Goal: Information Seeking & Learning: Check status

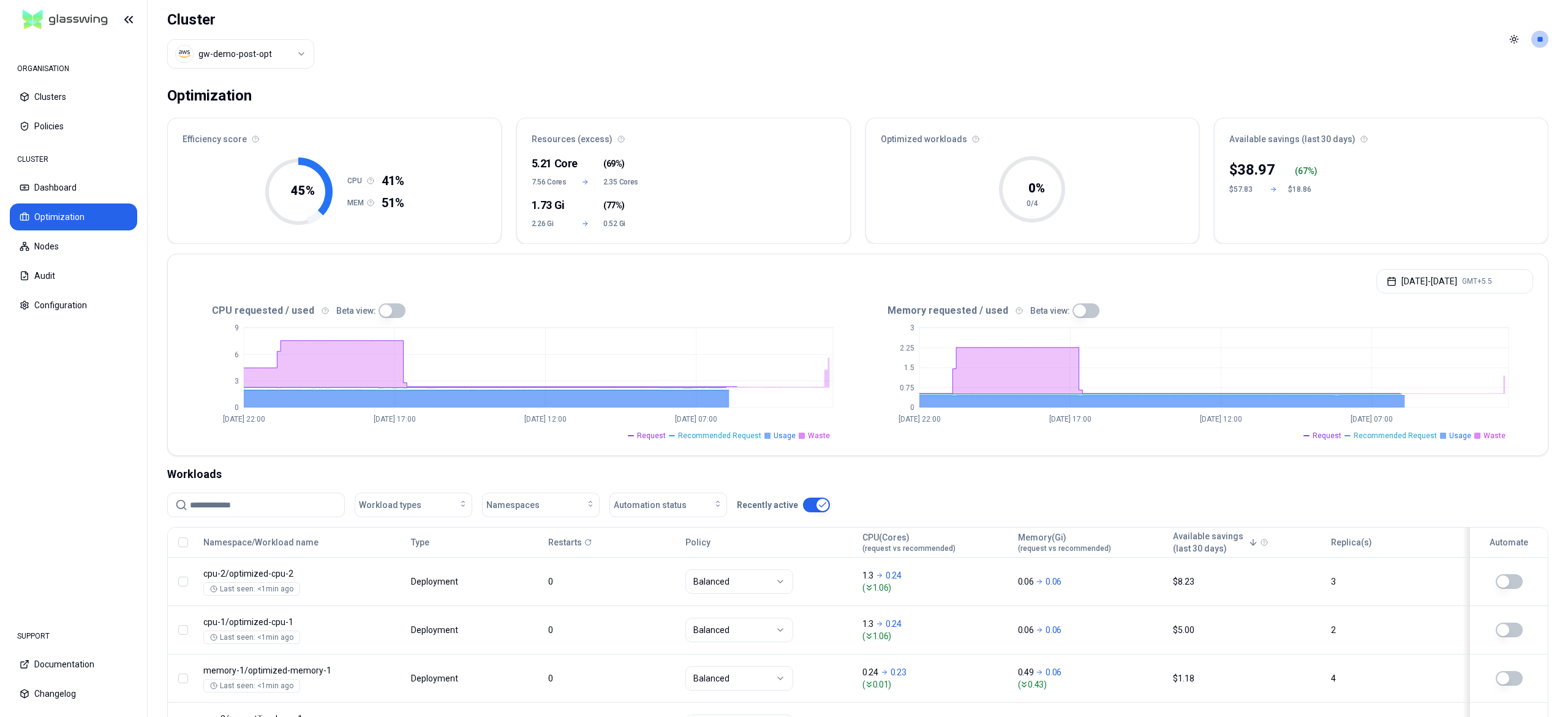
scroll to position [111, 0]
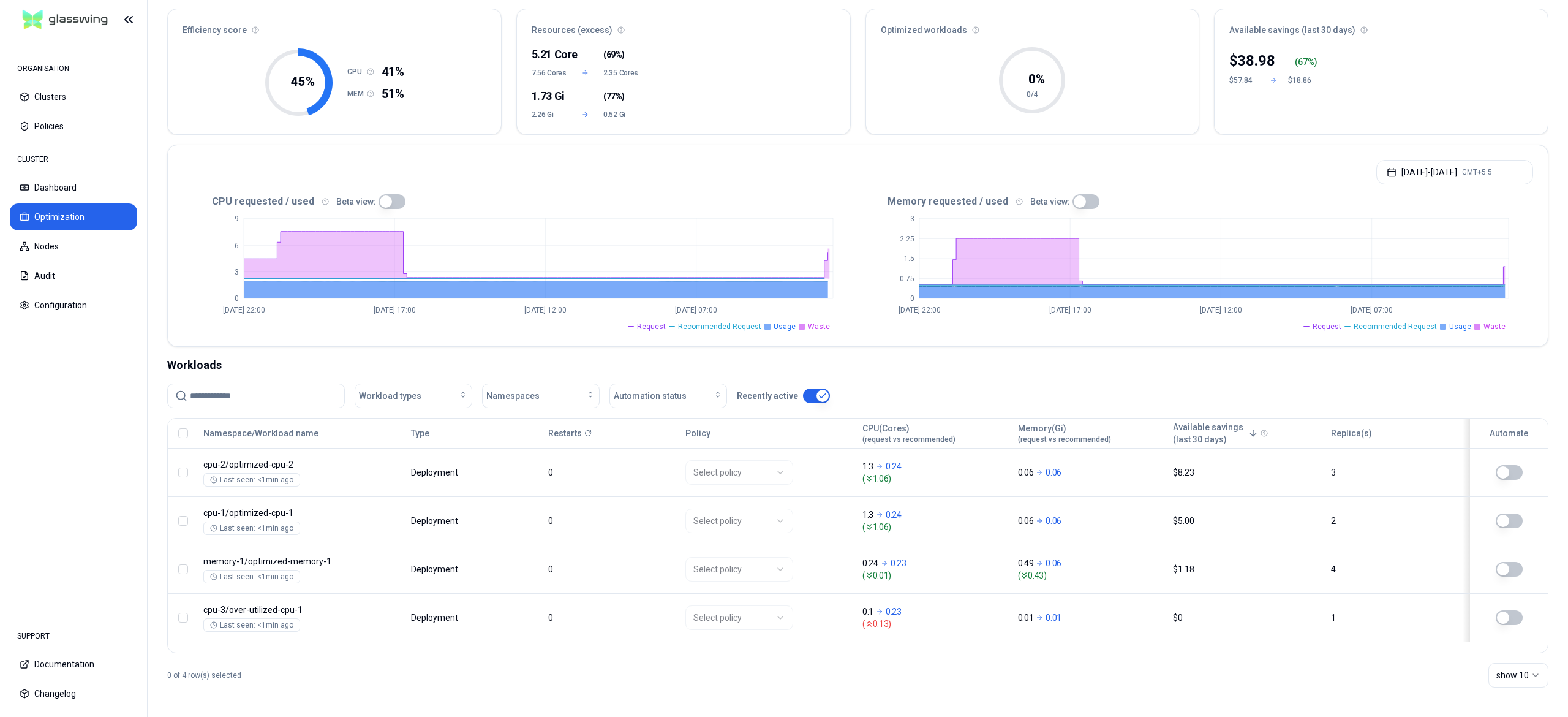
scroll to position [109, 0]
click at [1392, 169] on button "[DATE] - [DATE] GMT+5.5" at bounding box center [1454, 171] width 157 height 24
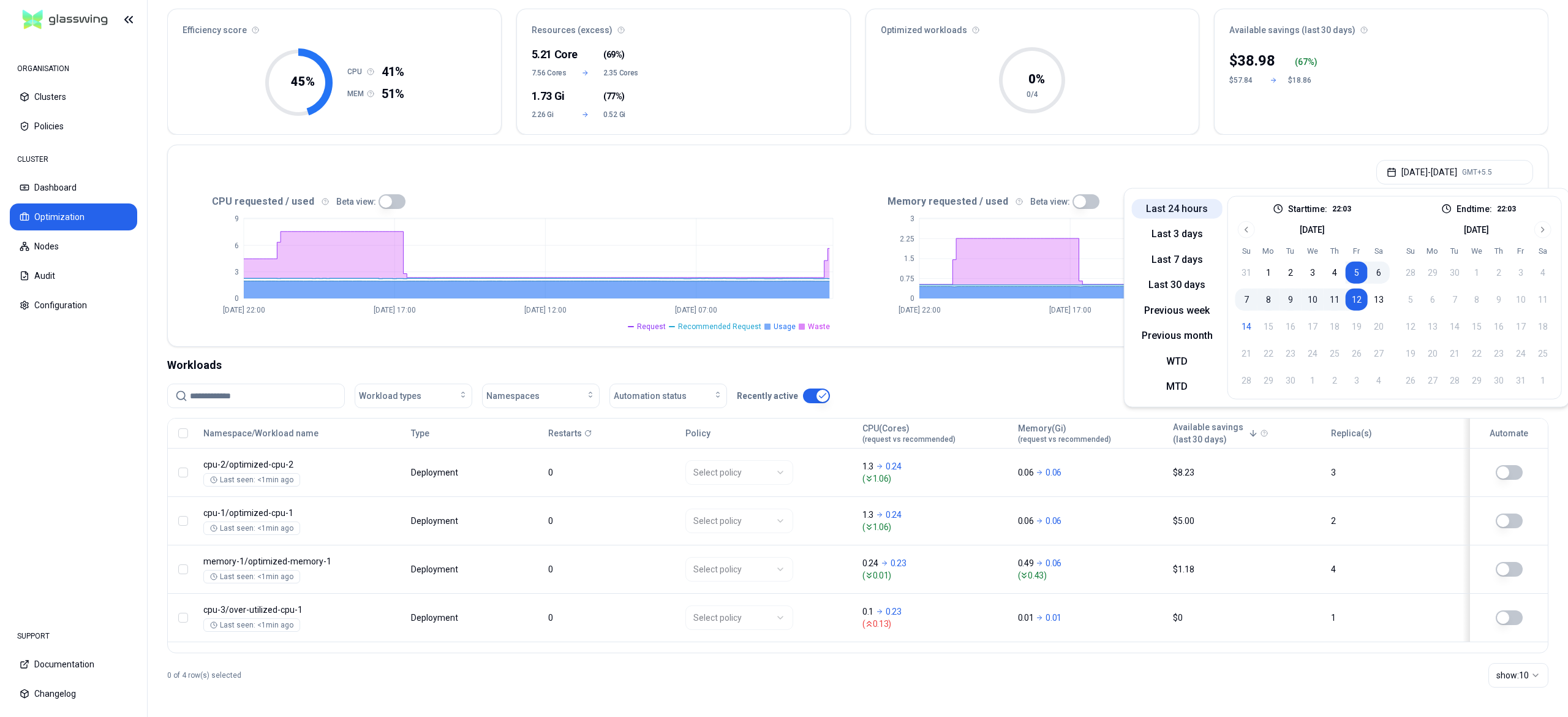
click at [1162, 218] on button "Last 24 hours" at bounding box center [1177, 208] width 91 height 19
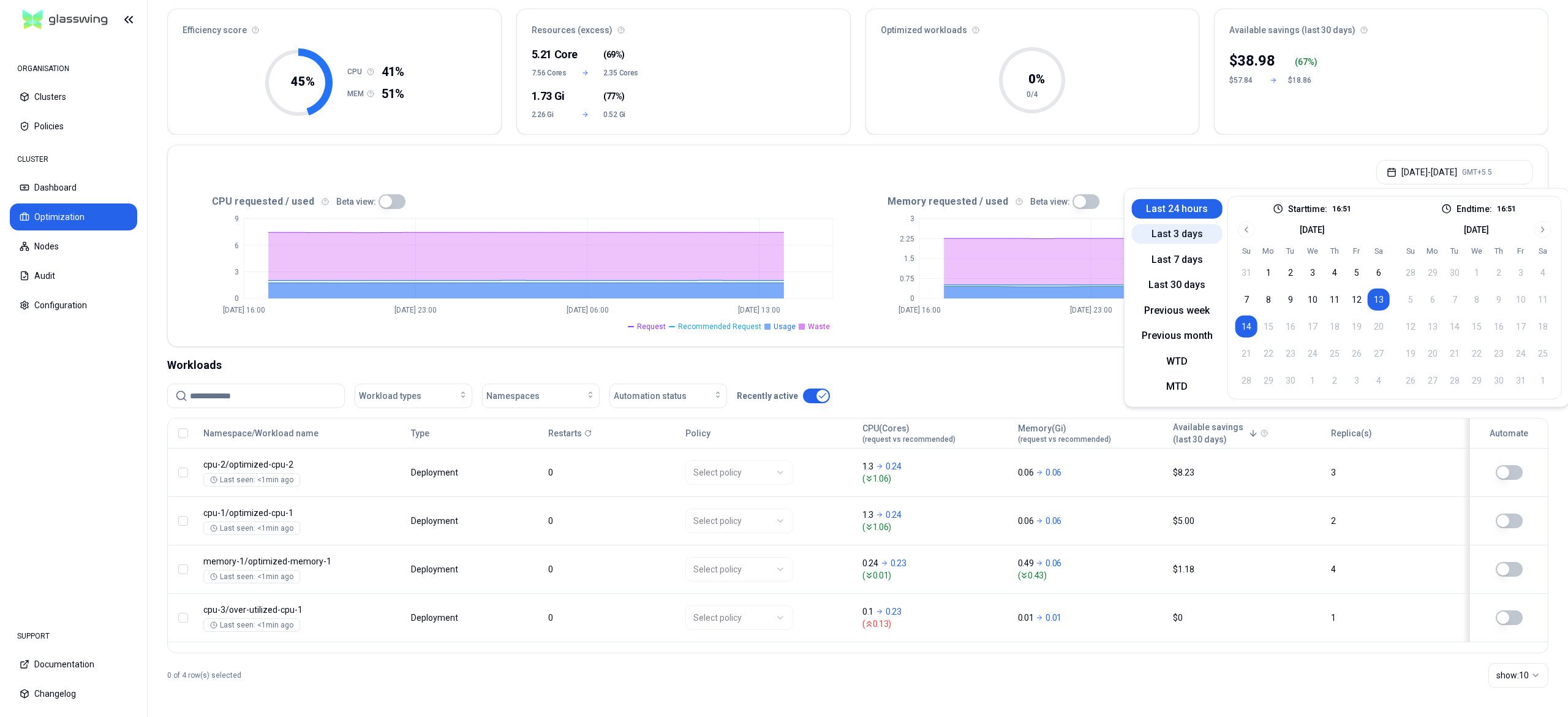
click at [1162, 240] on button "Last 3 days" at bounding box center [1177, 234] width 91 height 19
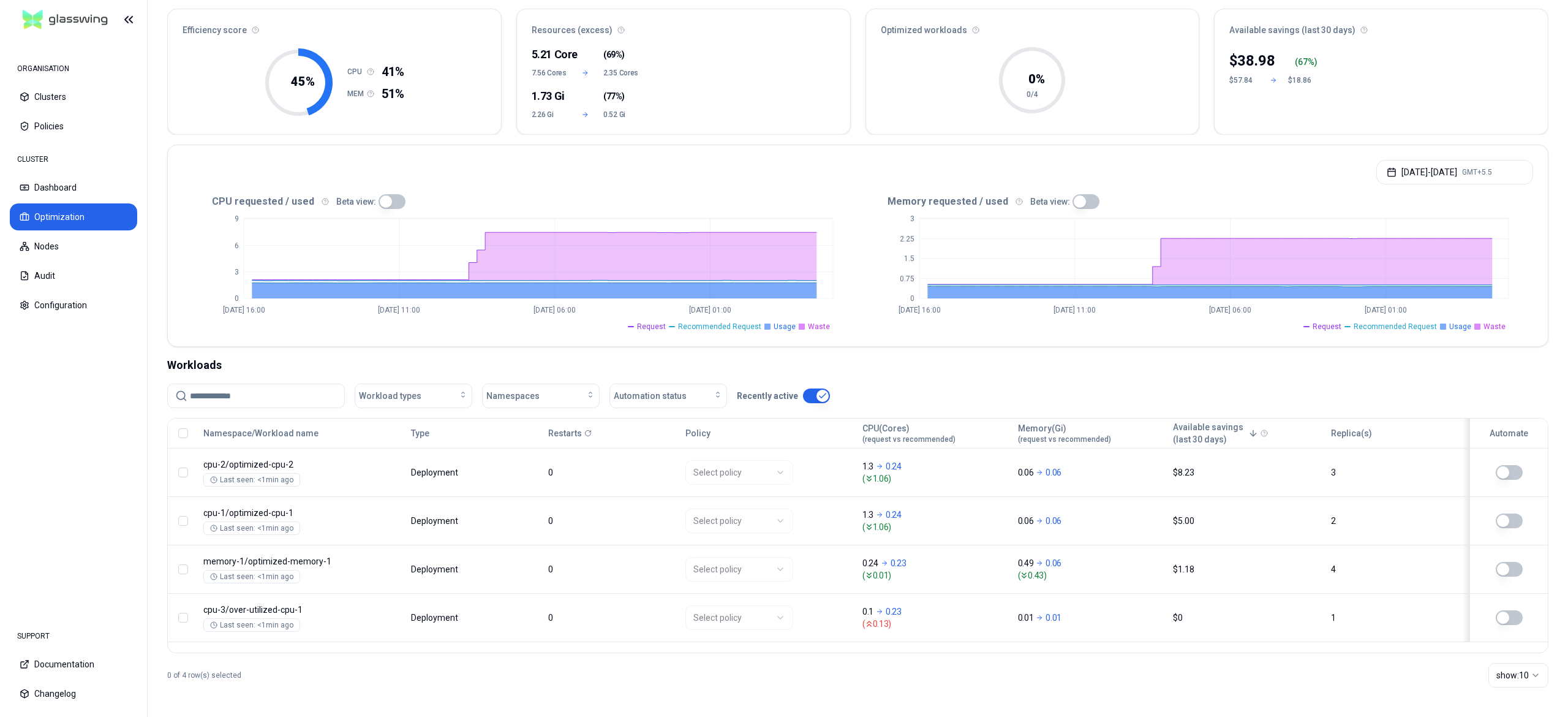
click at [694, 164] on div "[DATE] - [DATE] GMT+5.5" at bounding box center [858, 168] width 1380 height 46
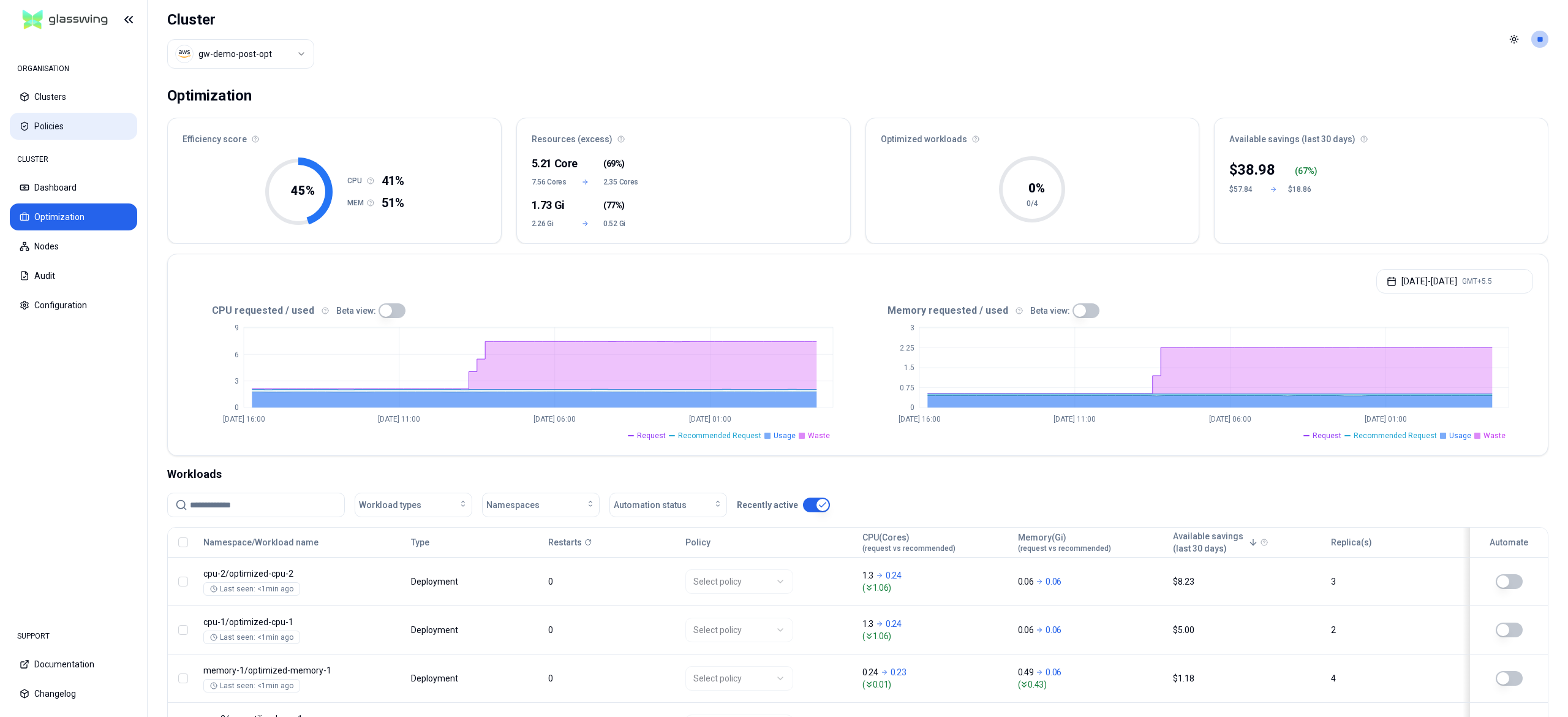
click at [88, 125] on button "Policies" at bounding box center [73, 126] width 127 height 27
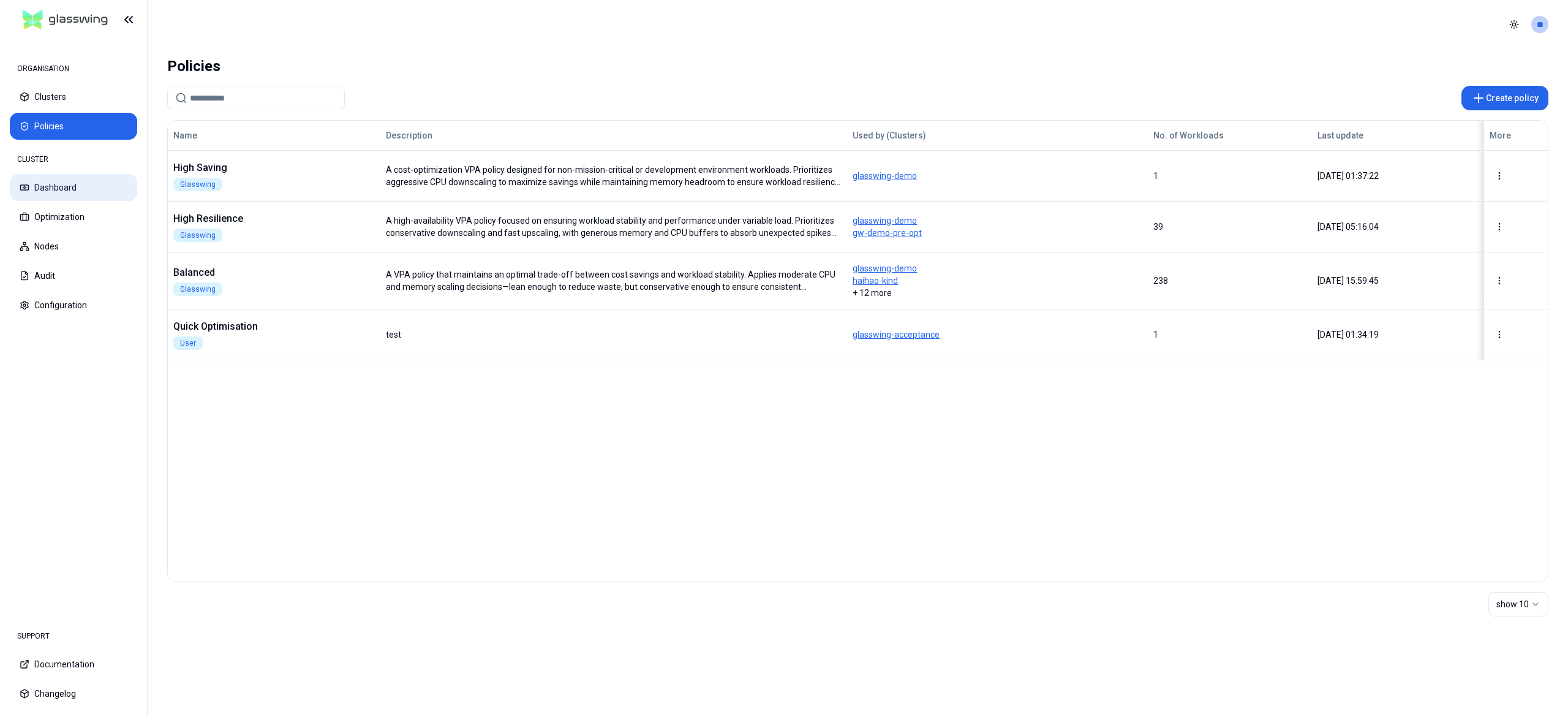
click at [59, 181] on button "Dashboard" at bounding box center [73, 187] width 127 height 27
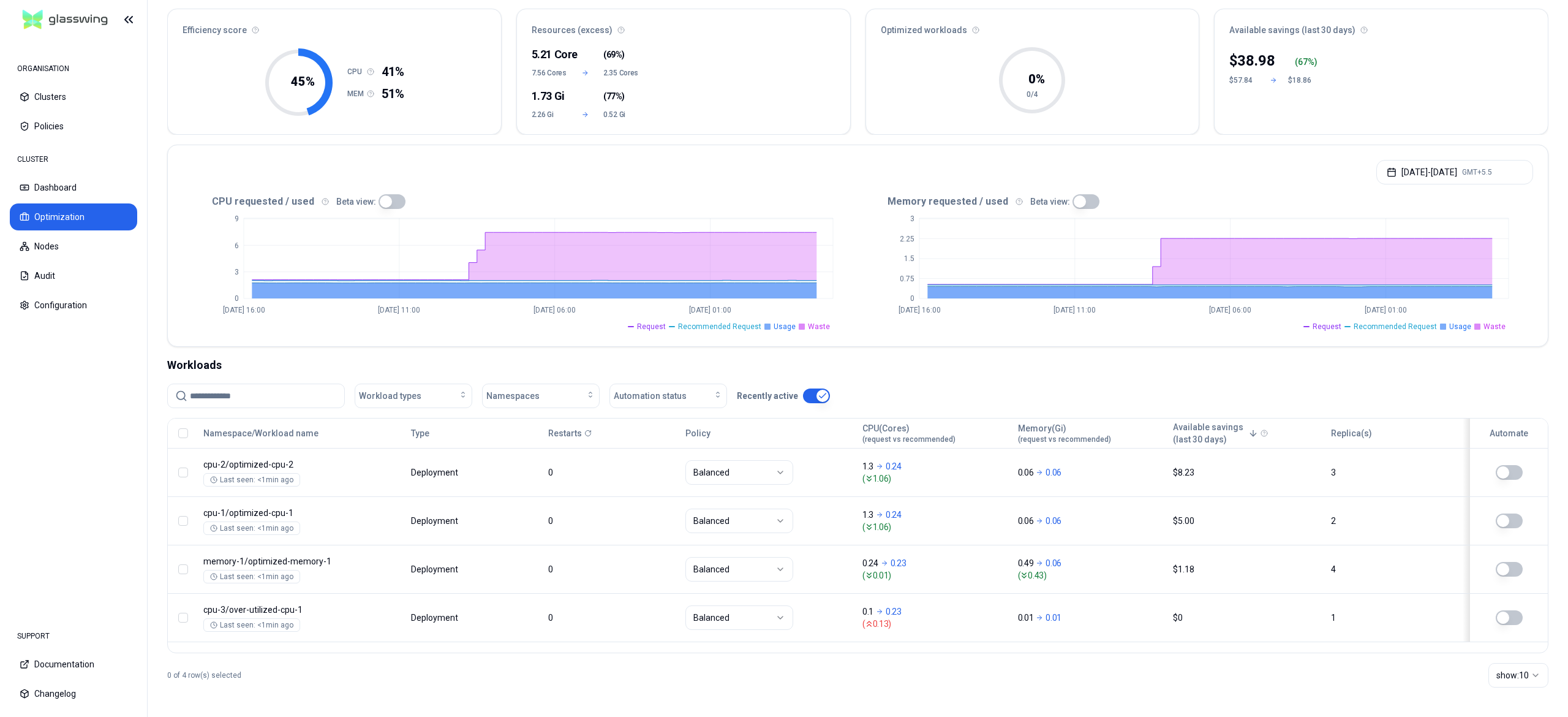
scroll to position [108, 0]
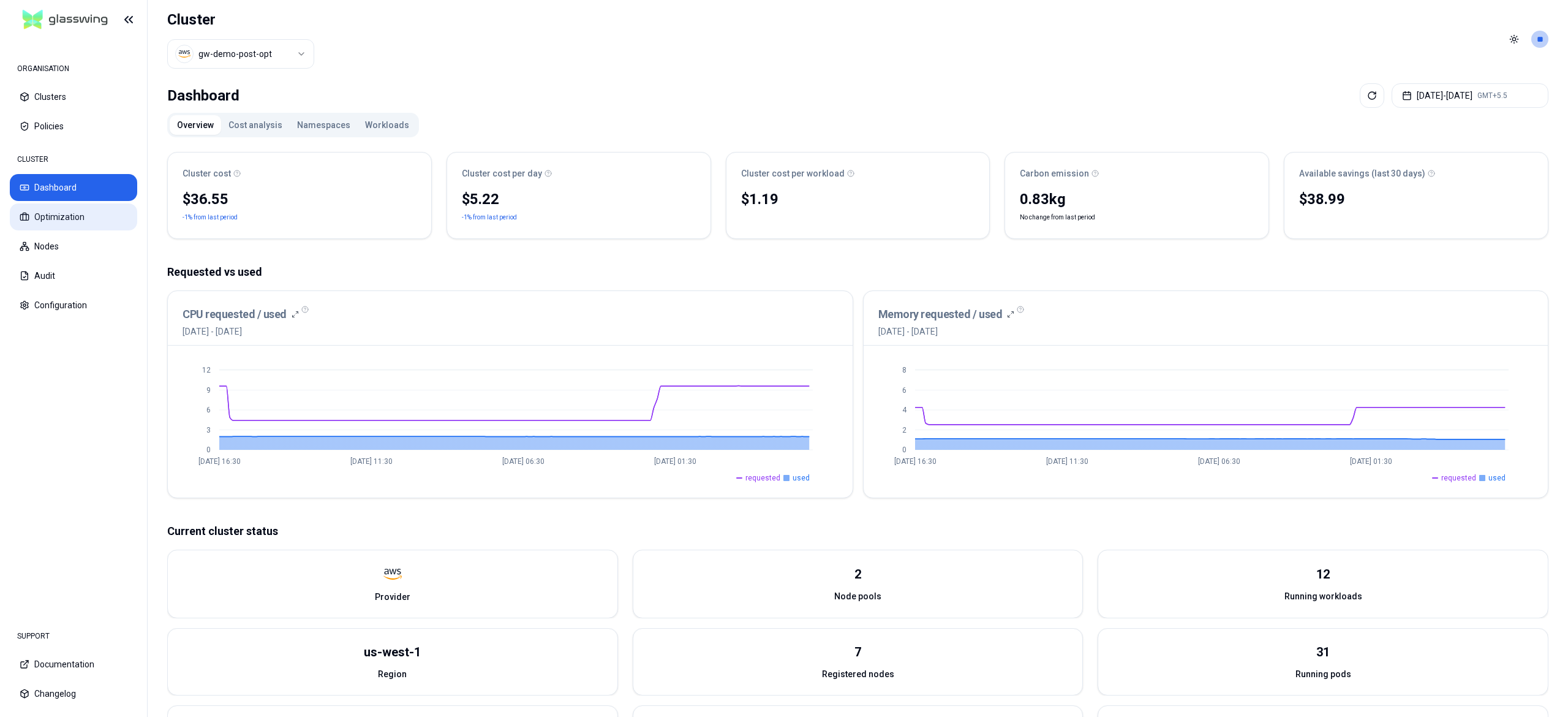
click at [45, 216] on button "Optimization" at bounding box center [73, 216] width 127 height 27
